Goal: Check status

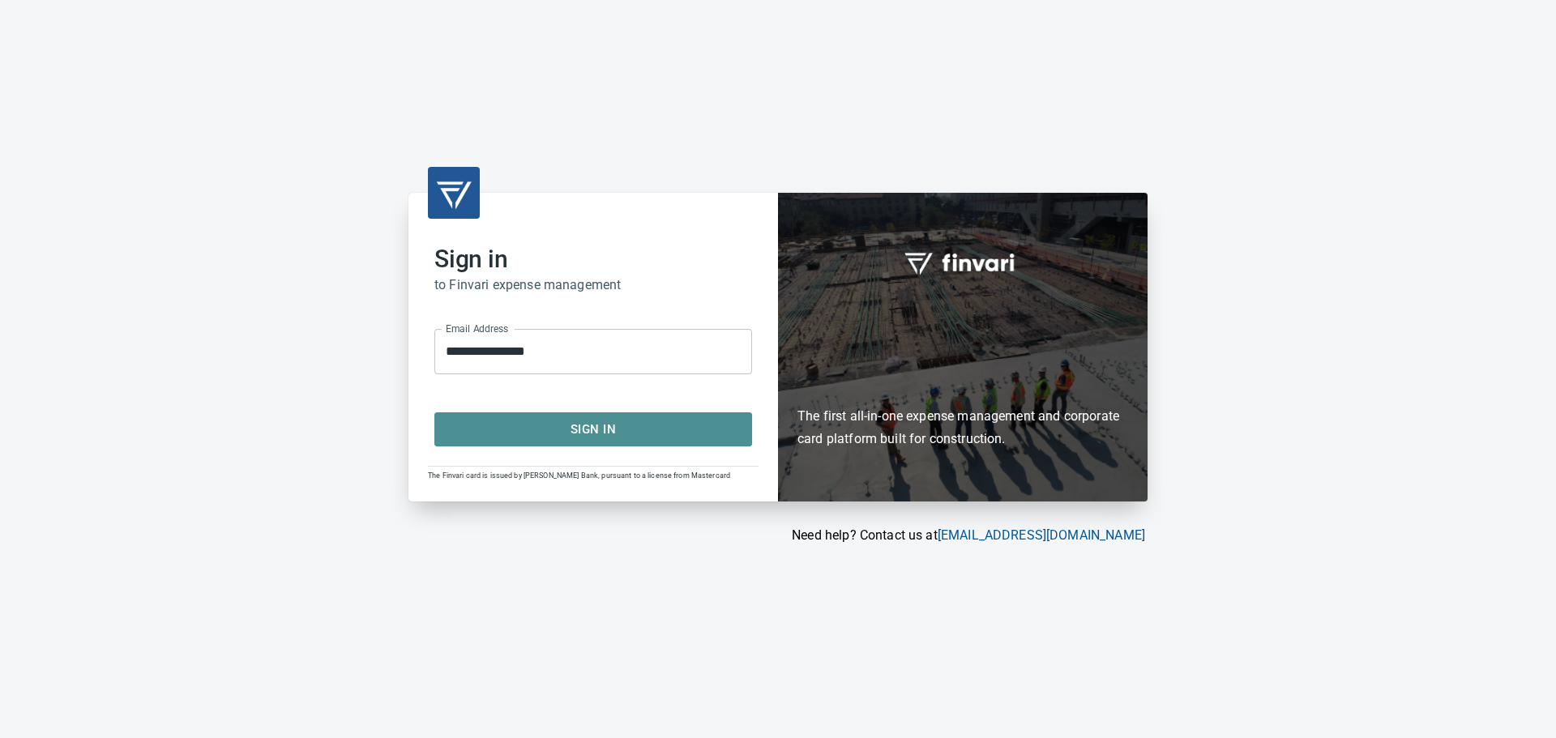
click at [674, 419] on span "Sign In" at bounding box center [593, 429] width 282 height 21
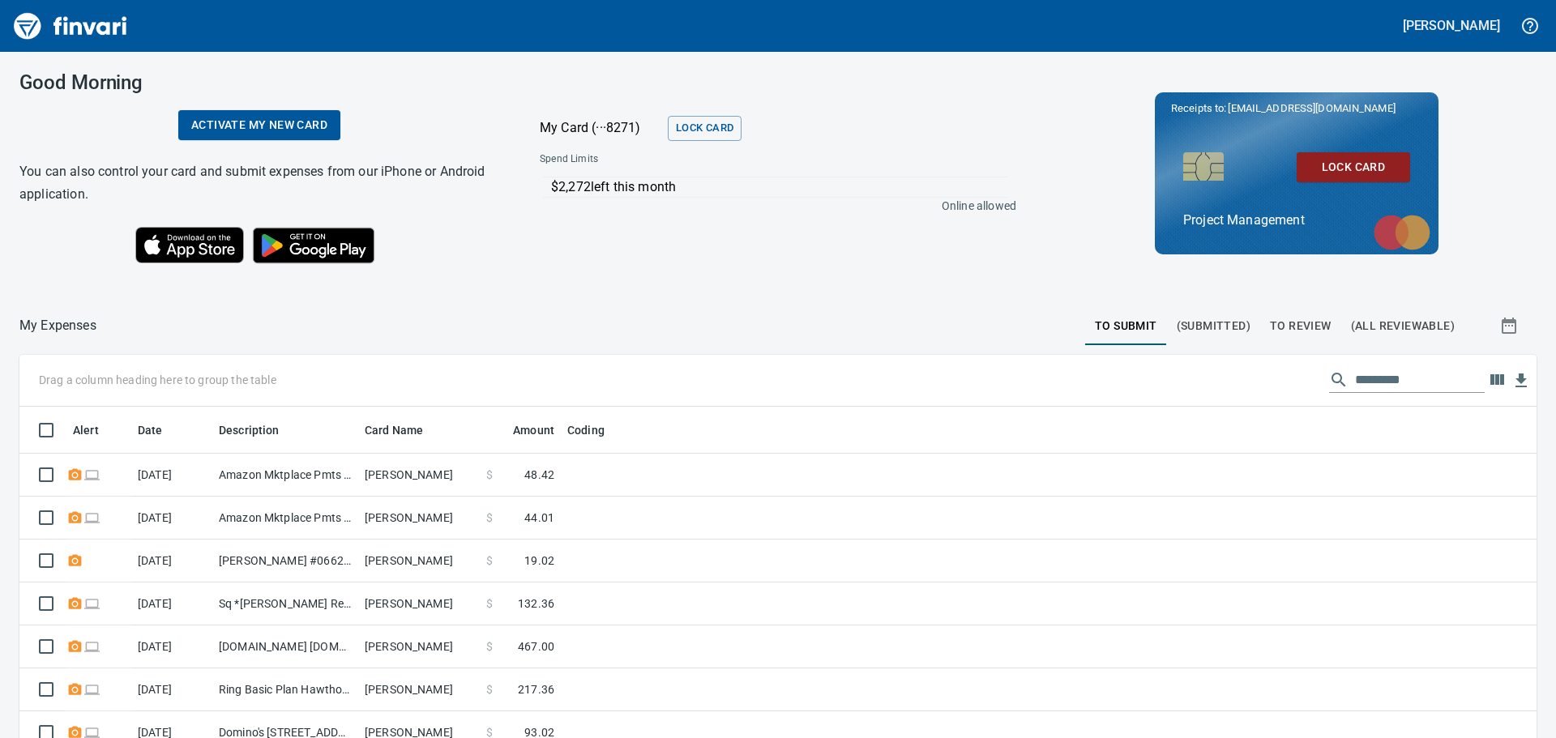
scroll to position [548, 1493]
click at [1186, 322] on span "(Submitted)" at bounding box center [1214, 326] width 74 height 20
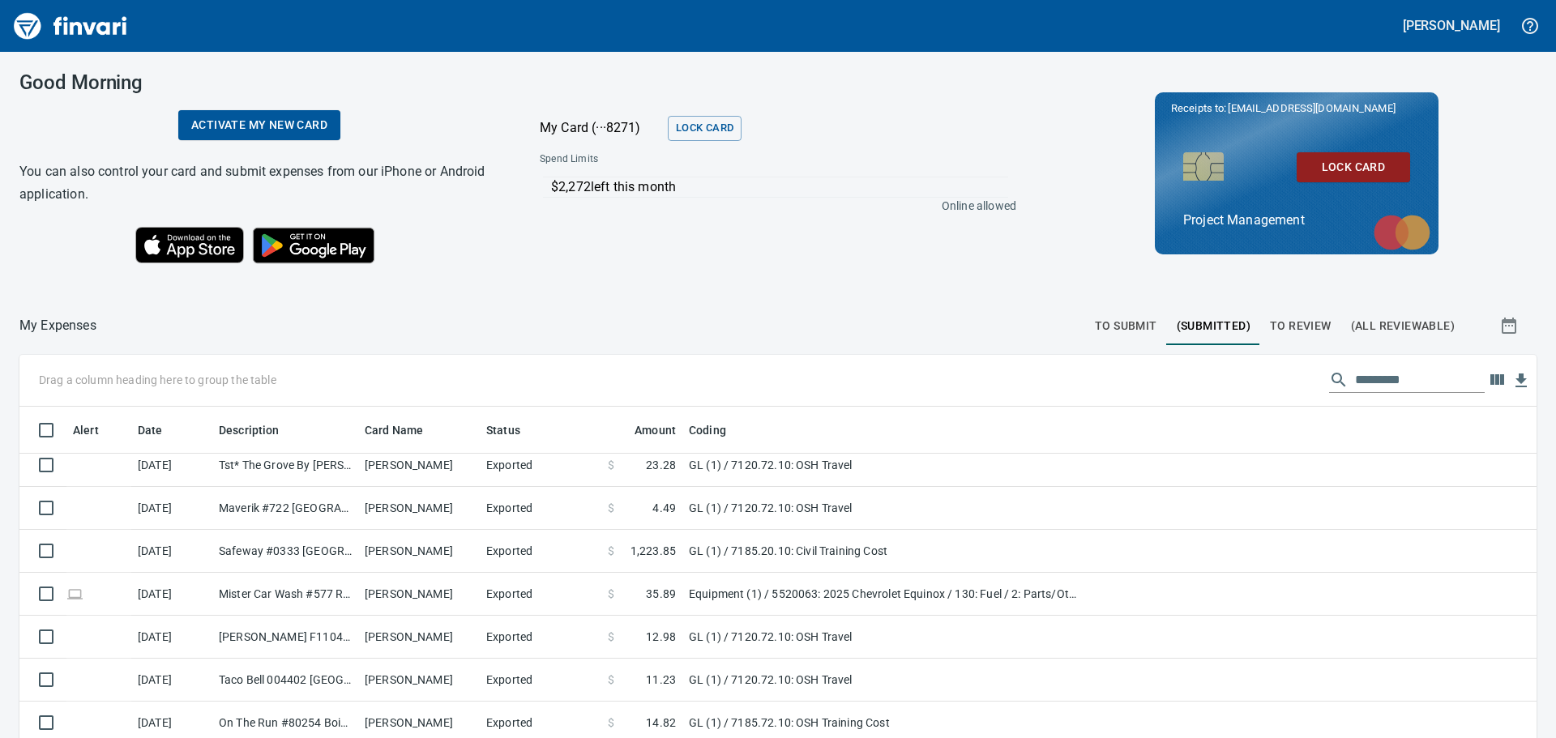
scroll to position [172, 0]
